Goal: Check status: Check status

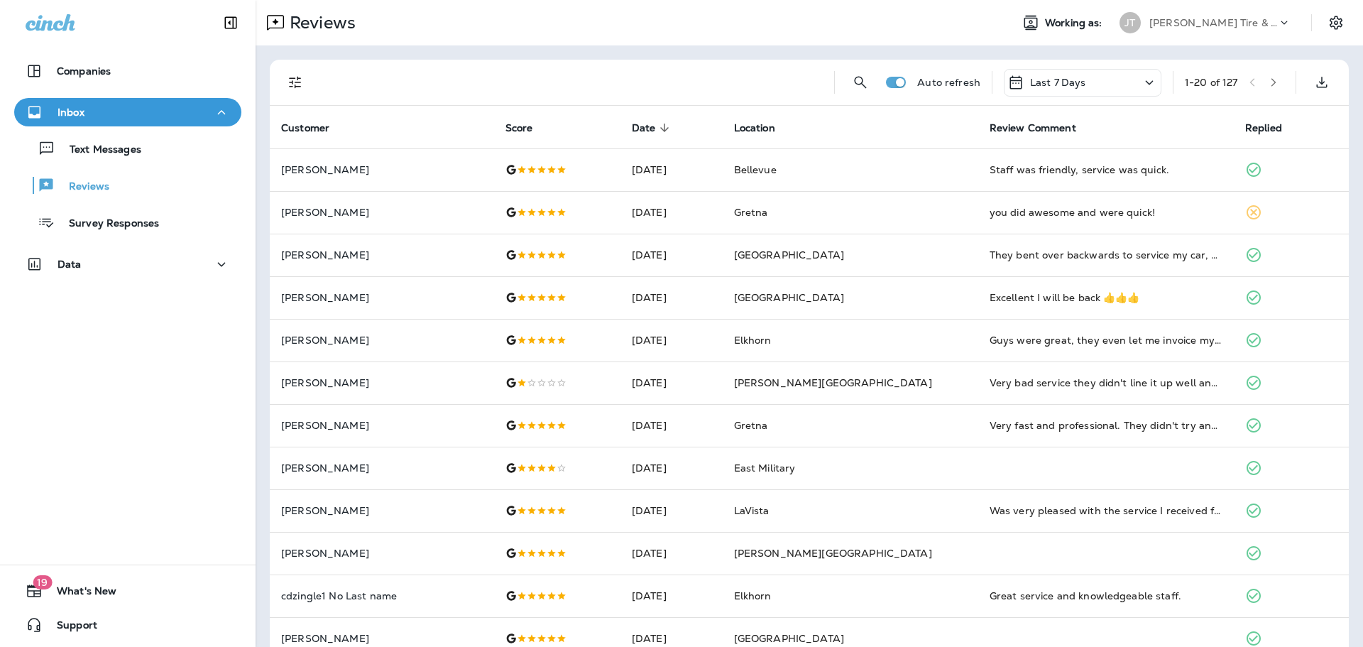
click at [1049, 87] on p "Last 7 Days" at bounding box center [1058, 82] width 56 height 11
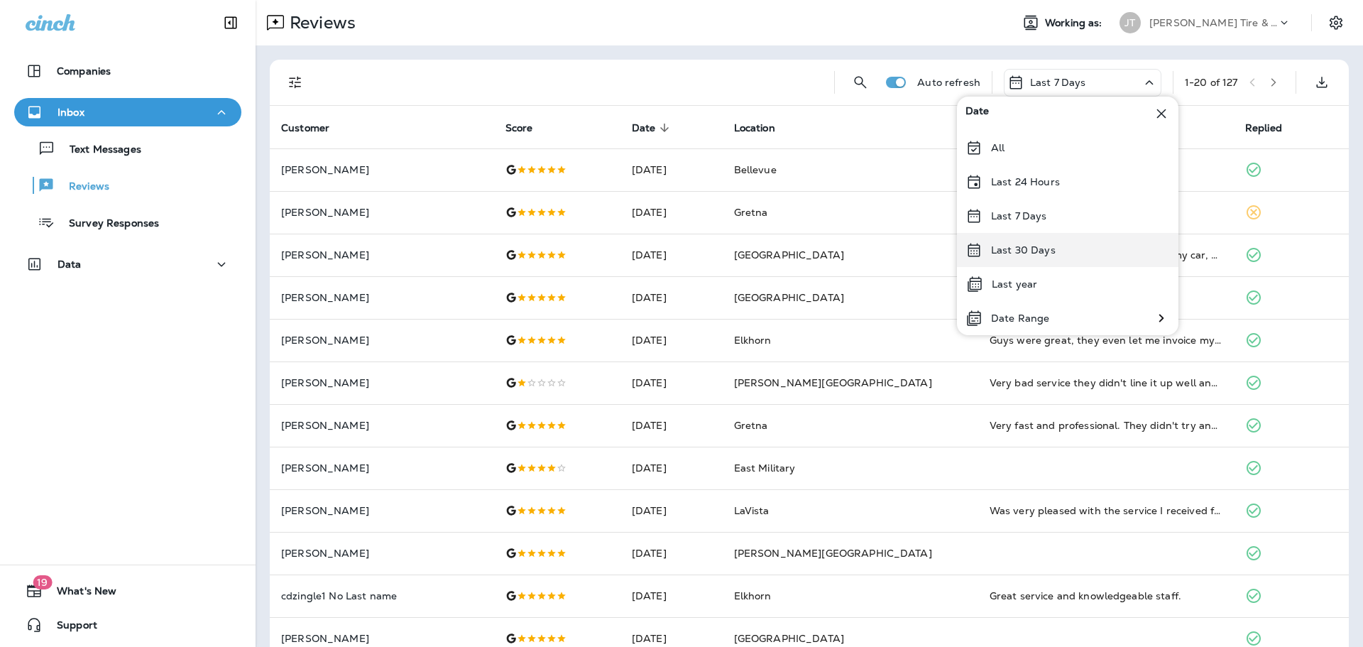
click at [1043, 246] on p "Last 30 Days" at bounding box center [1023, 249] width 65 height 11
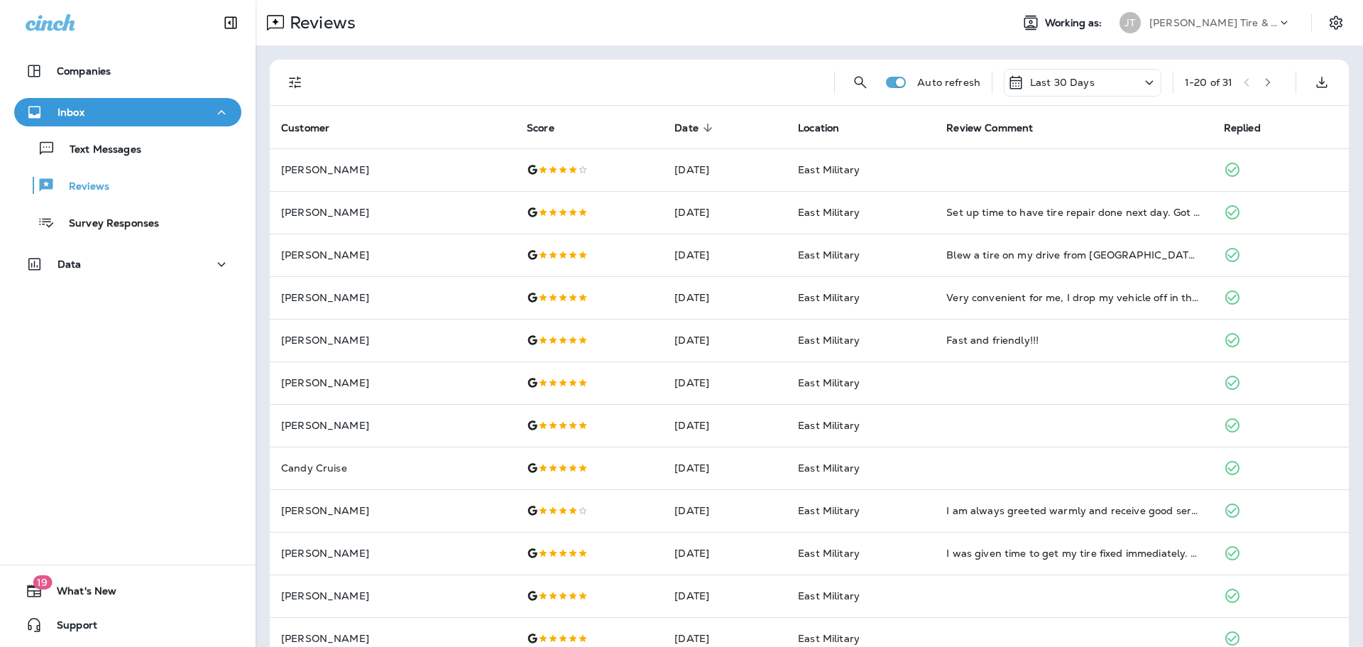
click at [1050, 77] on p "Last 30 Days" at bounding box center [1062, 82] width 65 height 11
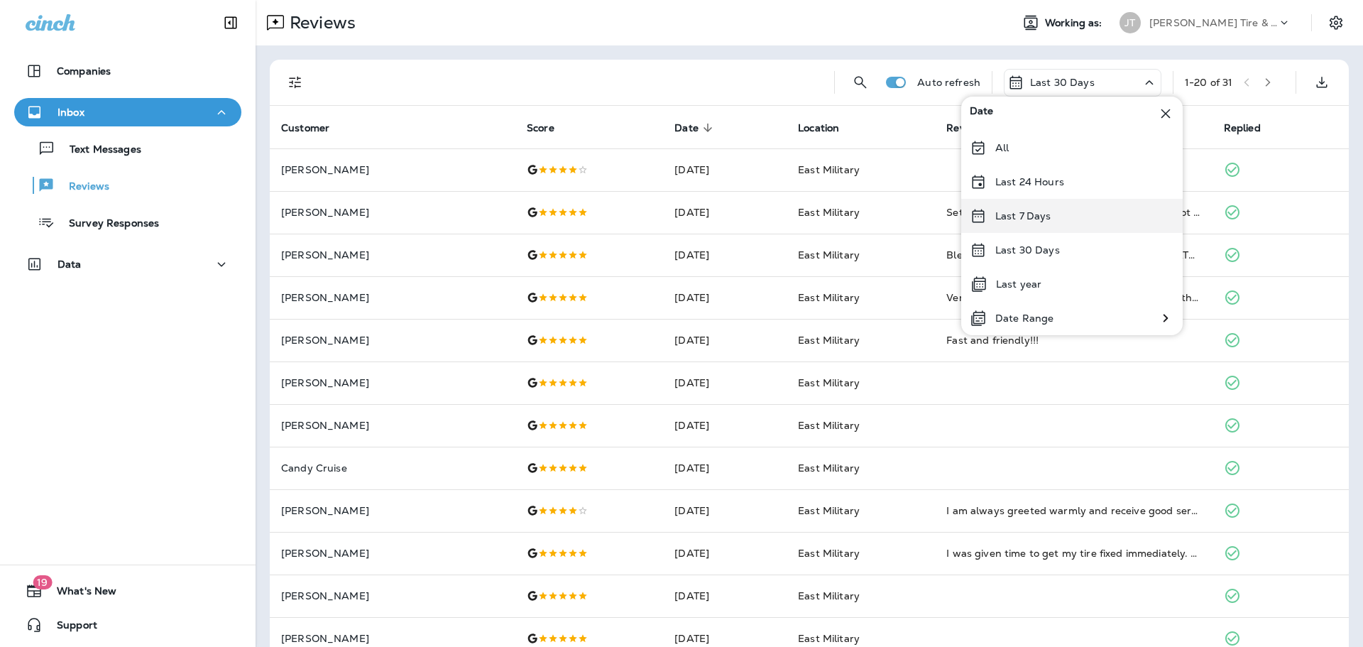
click at [1049, 225] on div "Last 7 Days" at bounding box center [1072, 216] width 222 height 34
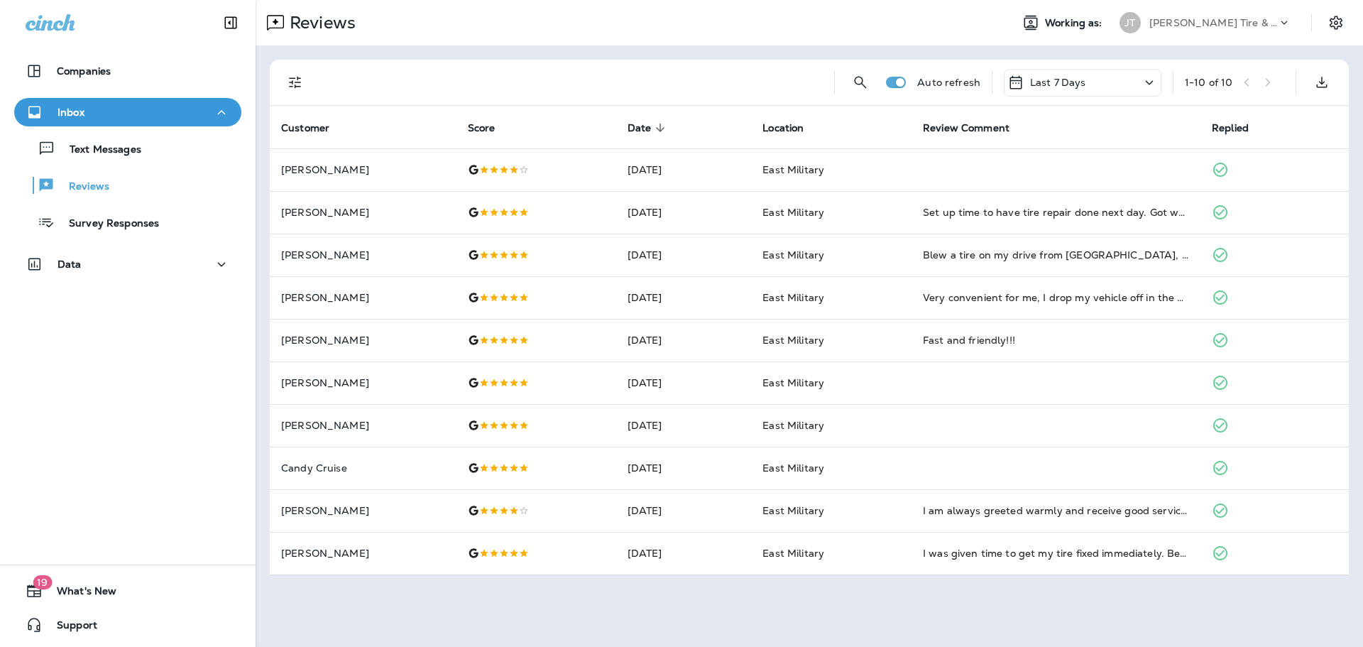
click at [1070, 88] on p "Last 7 Days" at bounding box center [1058, 82] width 56 height 11
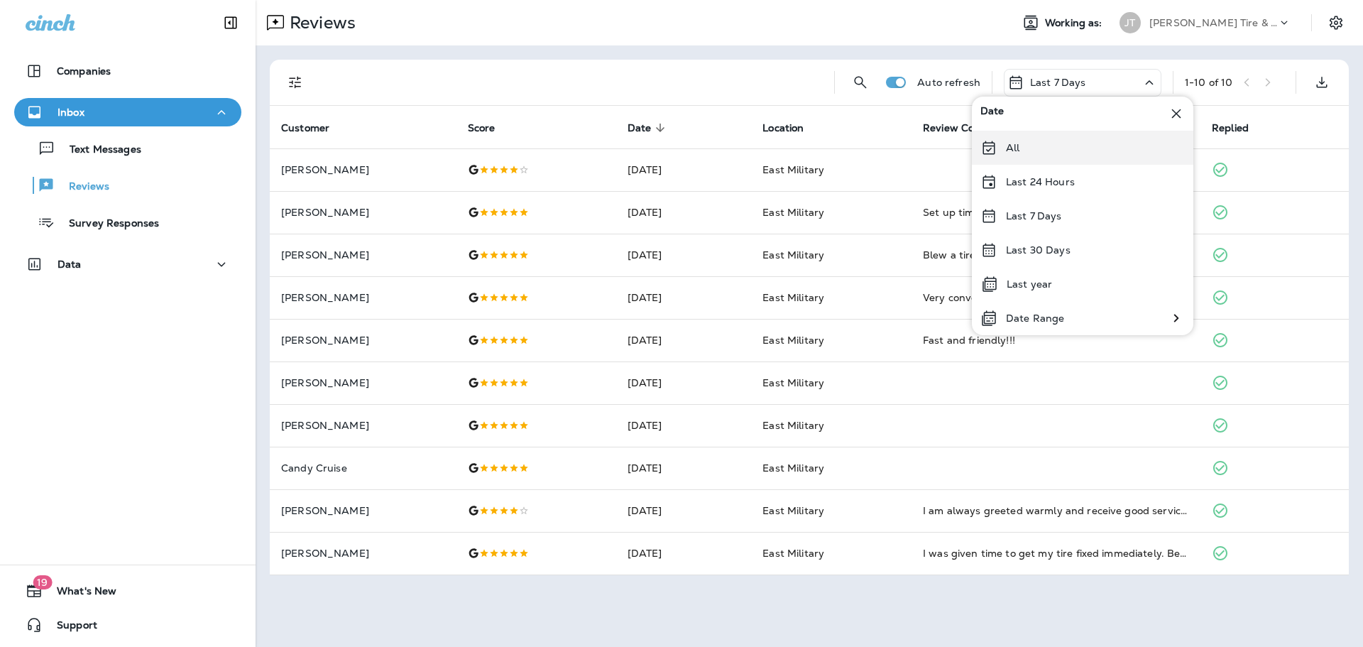
click at [1063, 135] on div "All" at bounding box center [1083, 148] width 222 height 34
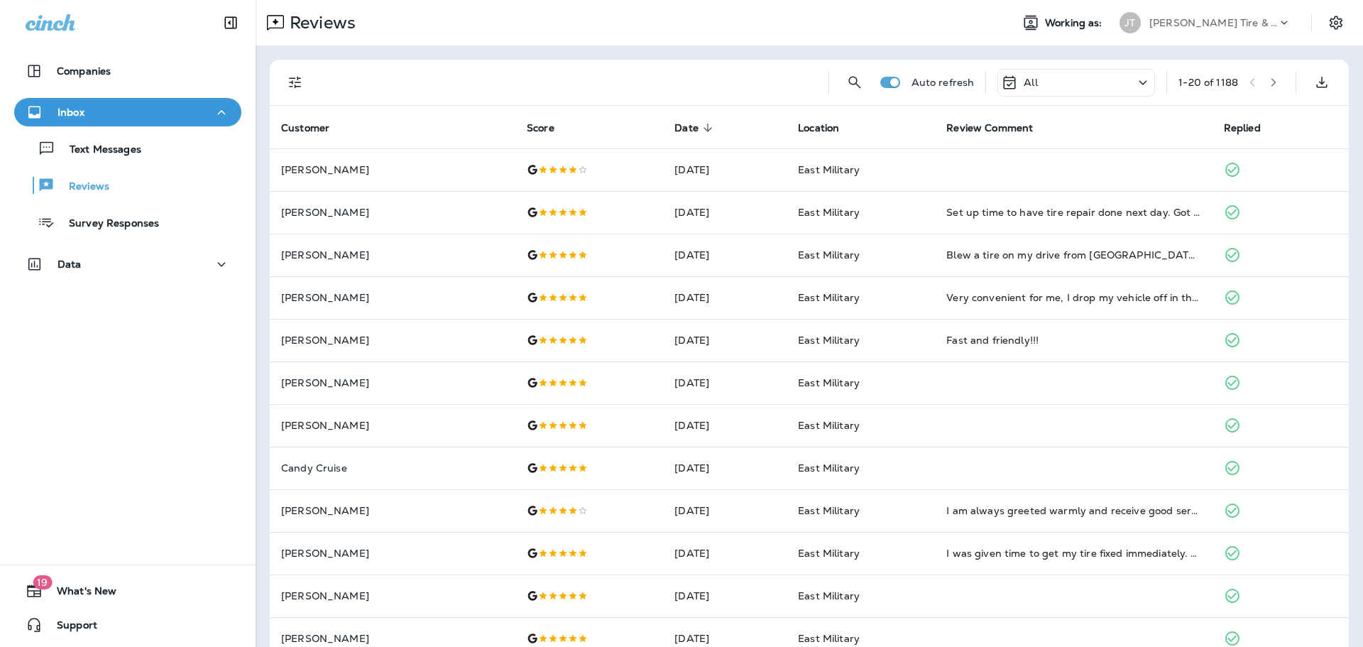
click at [1269, 83] on icon "button" at bounding box center [1274, 82] width 10 height 10
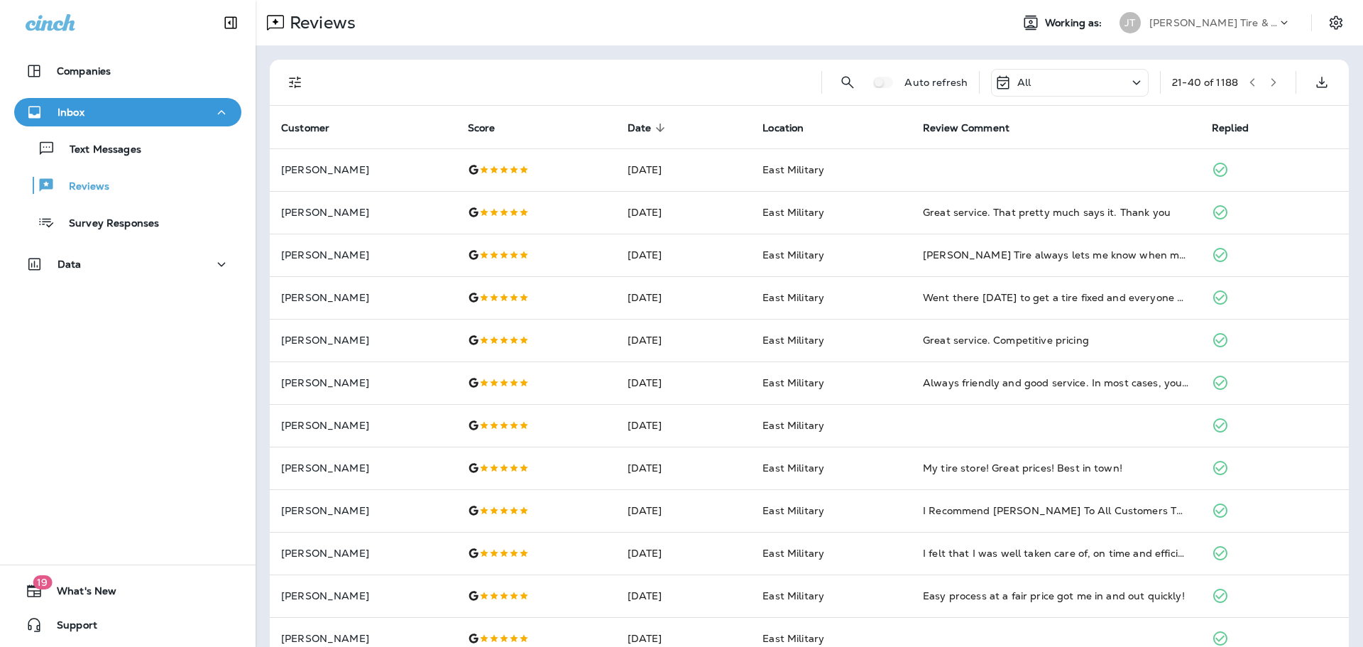
click at [1269, 83] on icon "button" at bounding box center [1274, 82] width 10 height 10
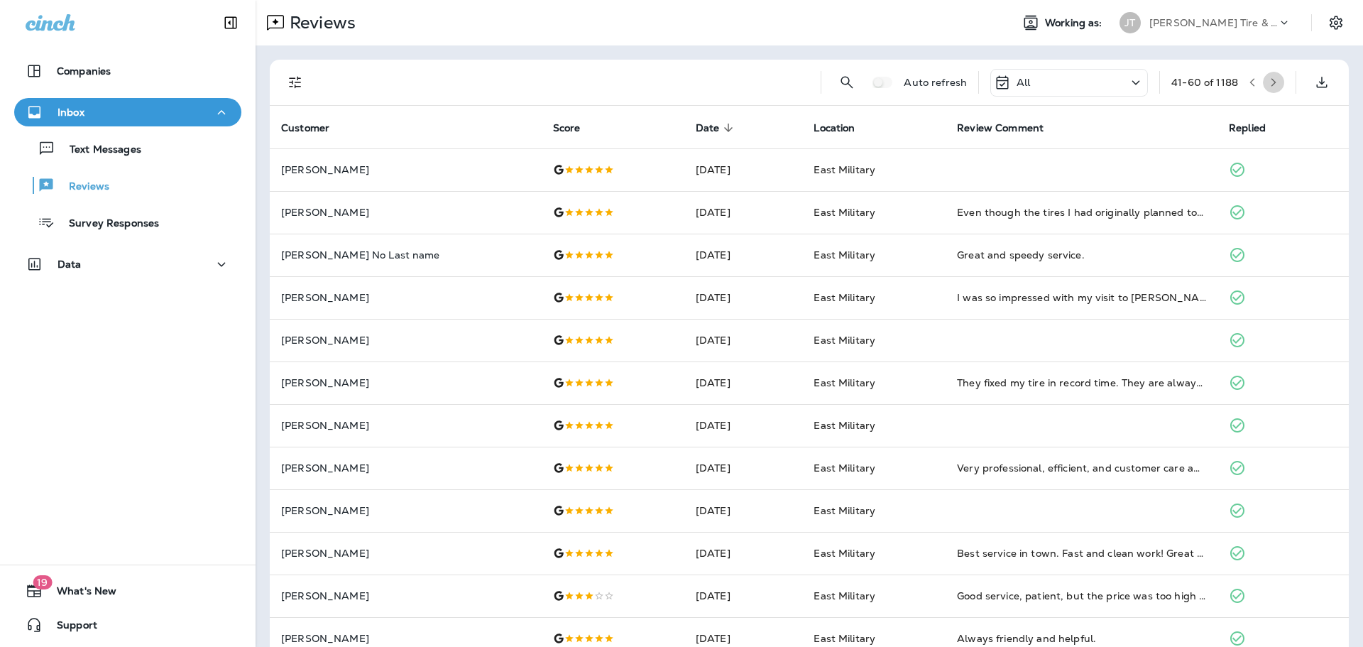
click at [1269, 83] on icon "button" at bounding box center [1274, 82] width 10 height 10
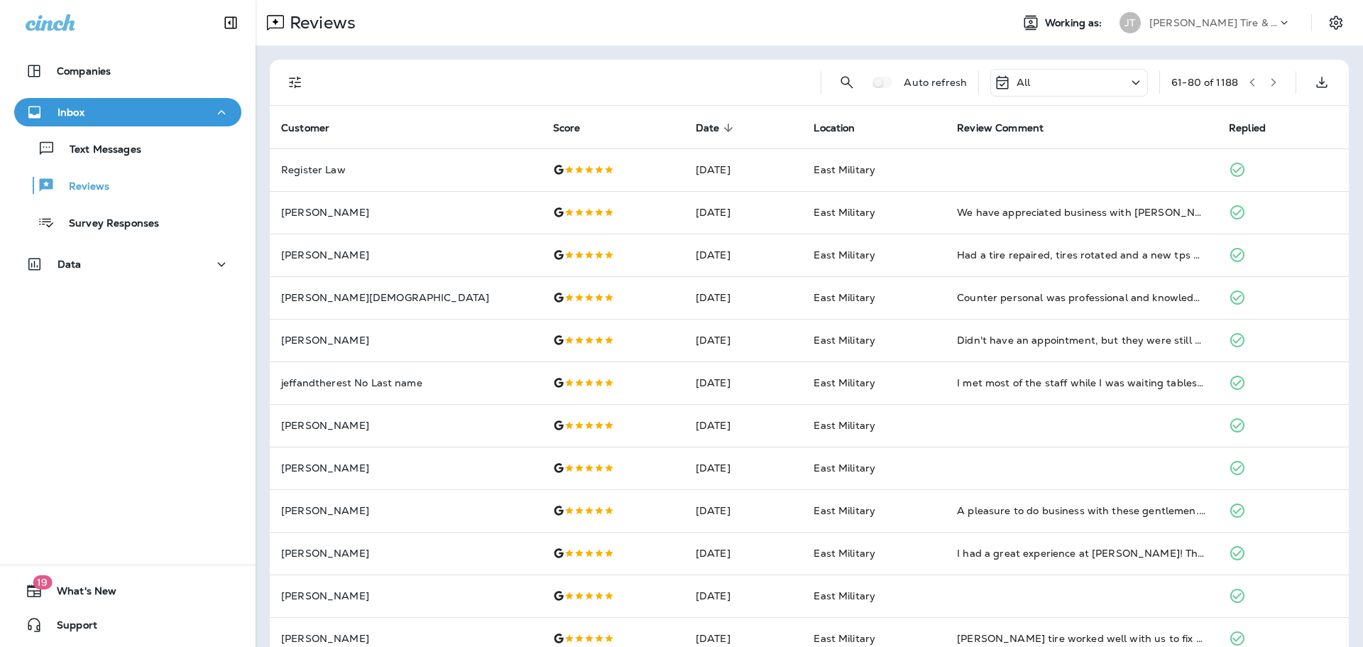
click at [1269, 83] on icon "button" at bounding box center [1274, 82] width 10 height 10
